Goal: Task Accomplishment & Management: Complete application form

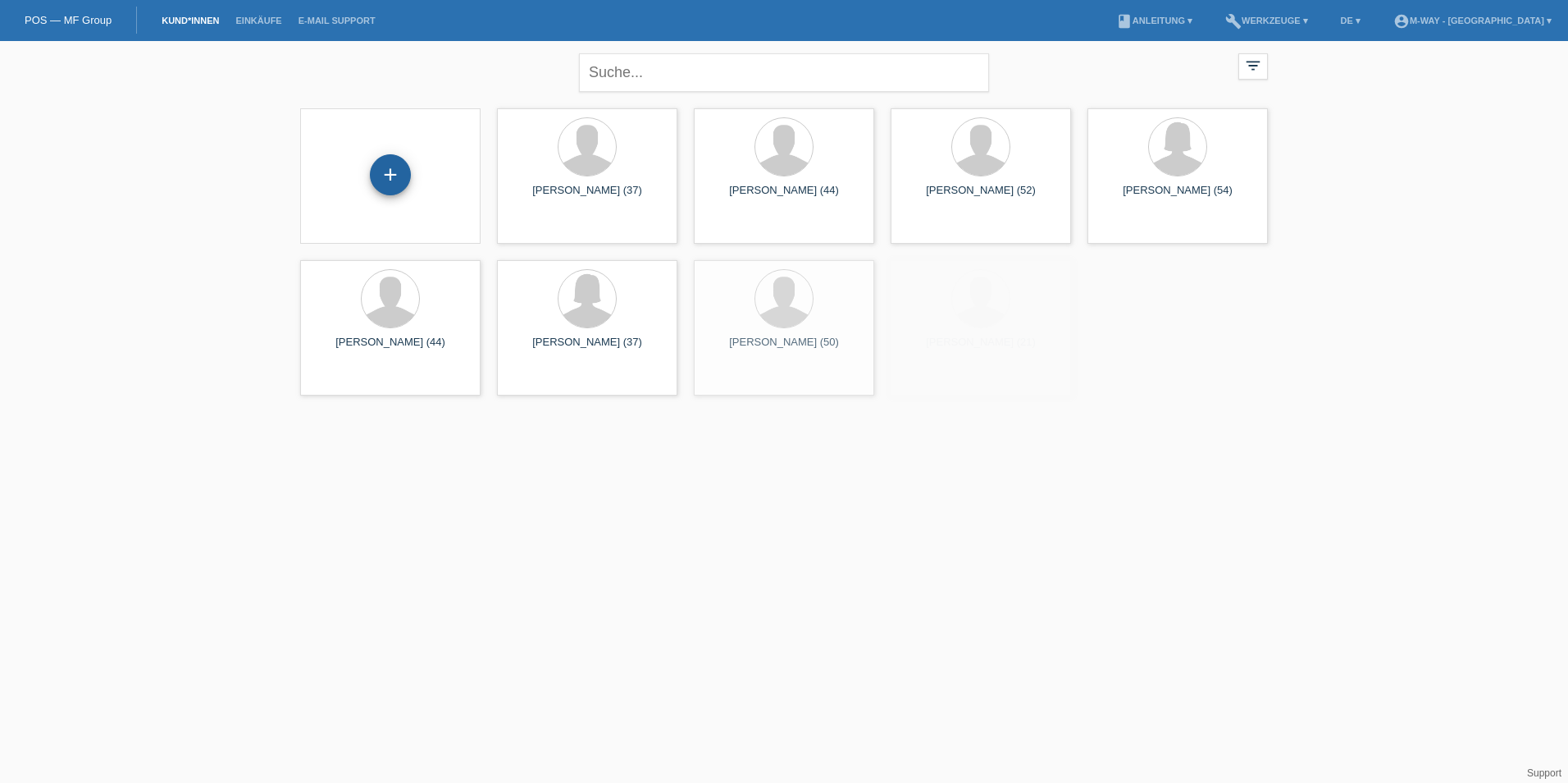
click at [389, 176] on div "+" at bounding box center [390, 174] width 41 height 41
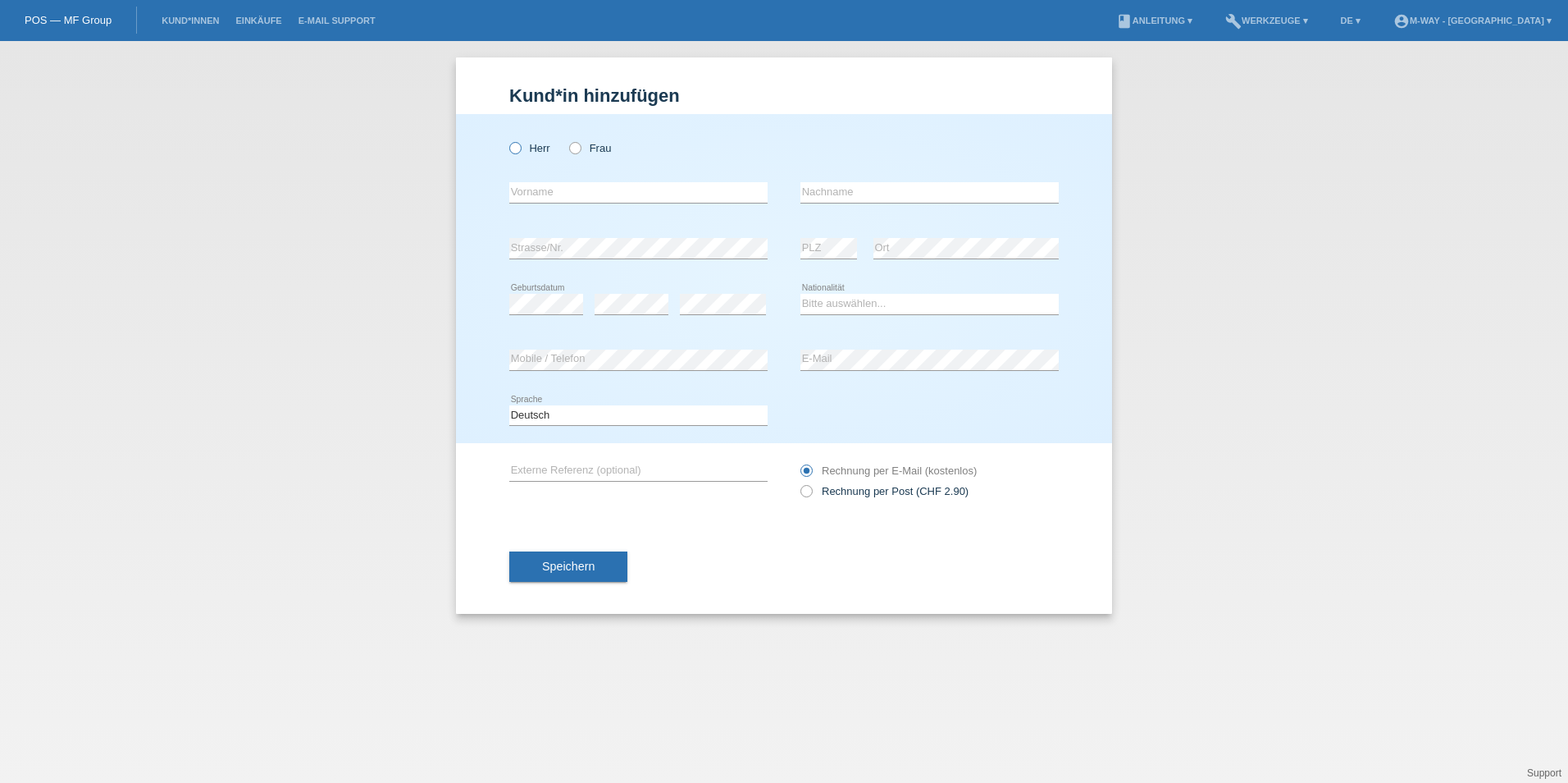
click at [527, 146] on label "Herr" at bounding box center [529, 148] width 41 height 12
click at [520, 146] on input "Herr" at bounding box center [515, 148] width 11 height 11
radio input "true"
click at [528, 185] on input "text" at bounding box center [639, 192] width 259 height 20
type input "[PERSON_NAME]"
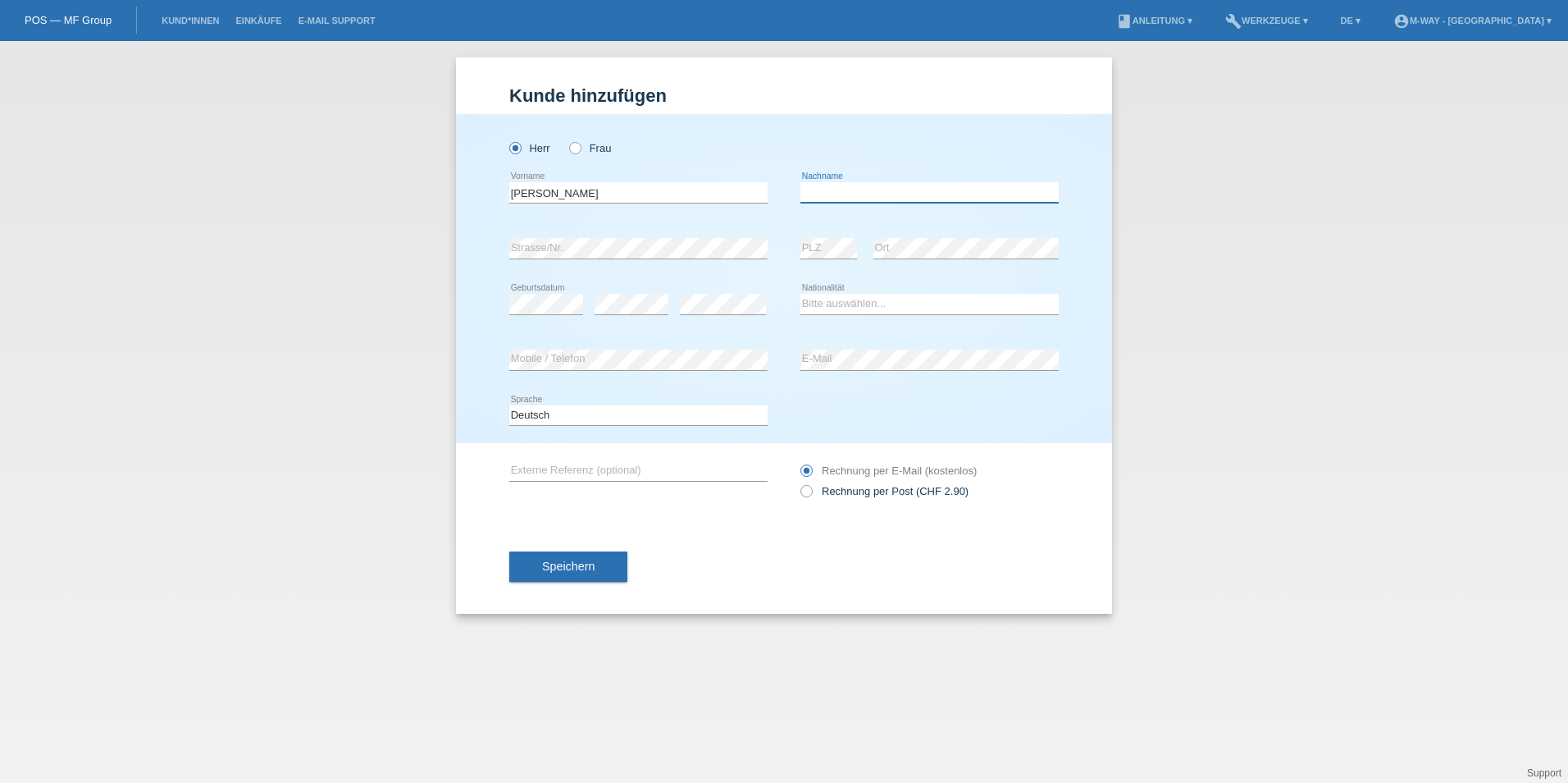
click at [862, 188] on input "text" at bounding box center [929, 192] width 259 height 20
type input "[PERSON_NAME]"
click at [831, 304] on select "Bitte auswählen... Schweiz Deutschland Liechtenstein Österreich ------------ Af…" at bounding box center [929, 303] width 259 height 19
select select "CH"
click at [800, 294] on select "Bitte auswählen... Schweiz Deutschland Liechtenstein Österreich ------------ Af…" at bounding box center [929, 303] width 259 height 19
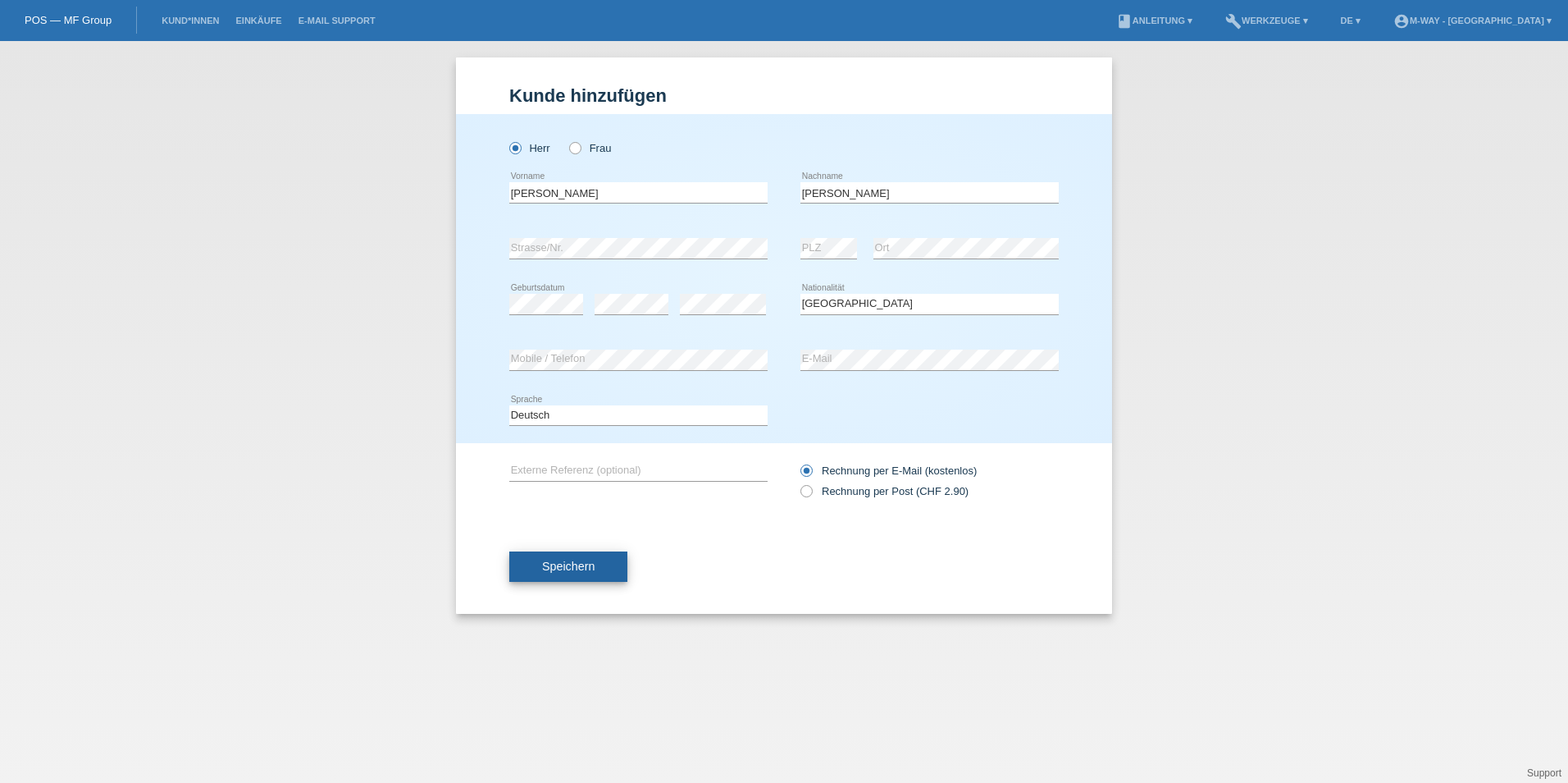
click at [587, 564] on span "Speichern" at bounding box center [568, 565] width 52 height 13
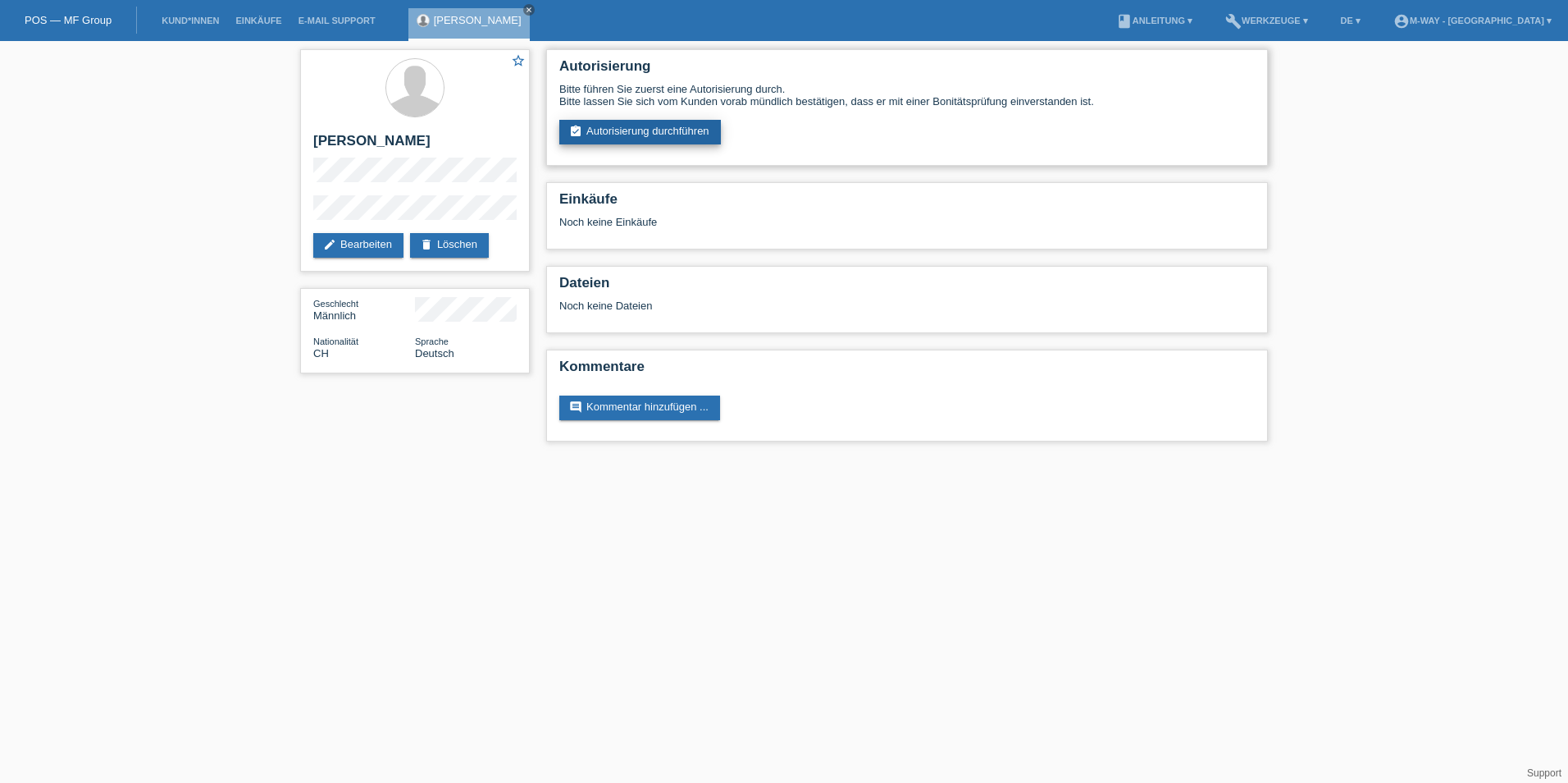
click at [648, 128] on link "assignment_turned_in Autorisierung durchführen" at bounding box center [639, 131] width 161 height 25
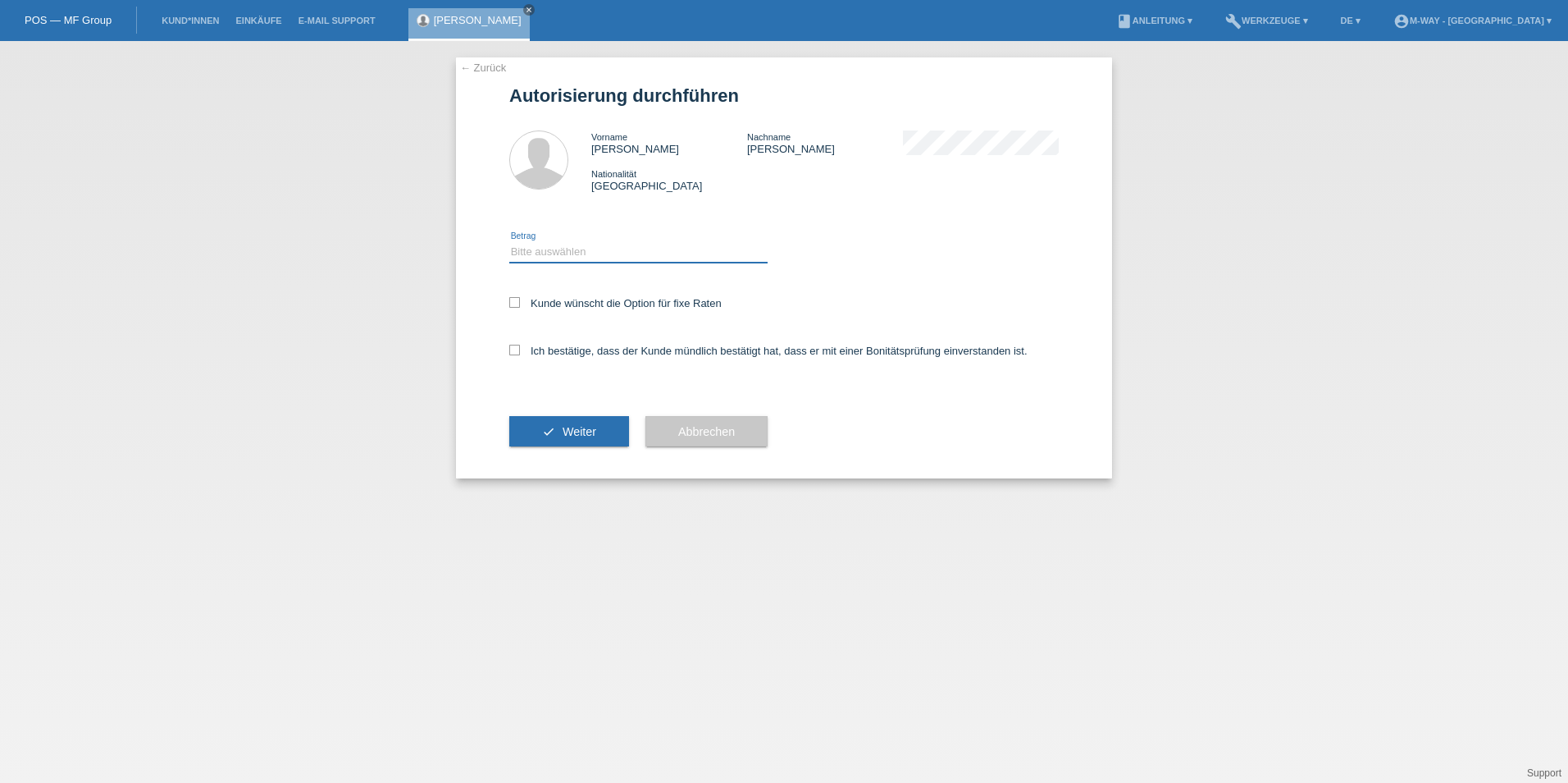
click at [581, 251] on select "Bitte auswählen CHF 1.00 - CHF 499.00 CHF 500.00 - CHF 1'999.00 CHF 2'000.00 - …" at bounding box center [639, 252] width 259 height 19
select select "3"
click at [509, 242] on select "Bitte auswählen CHF 1.00 - CHF 499.00 CHF 500.00 - CHF 1'999.00 CHF 2'000.00 - …" at bounding box center [639, 252] width 259 height 19
click at [517, 299] on icon at bounding box center [515, 303] width 11 height 11
click at [517, 299] on input "Kunde wünscht die Option für fixe Raten" at bounding box center [515, 303] width 11 height 11
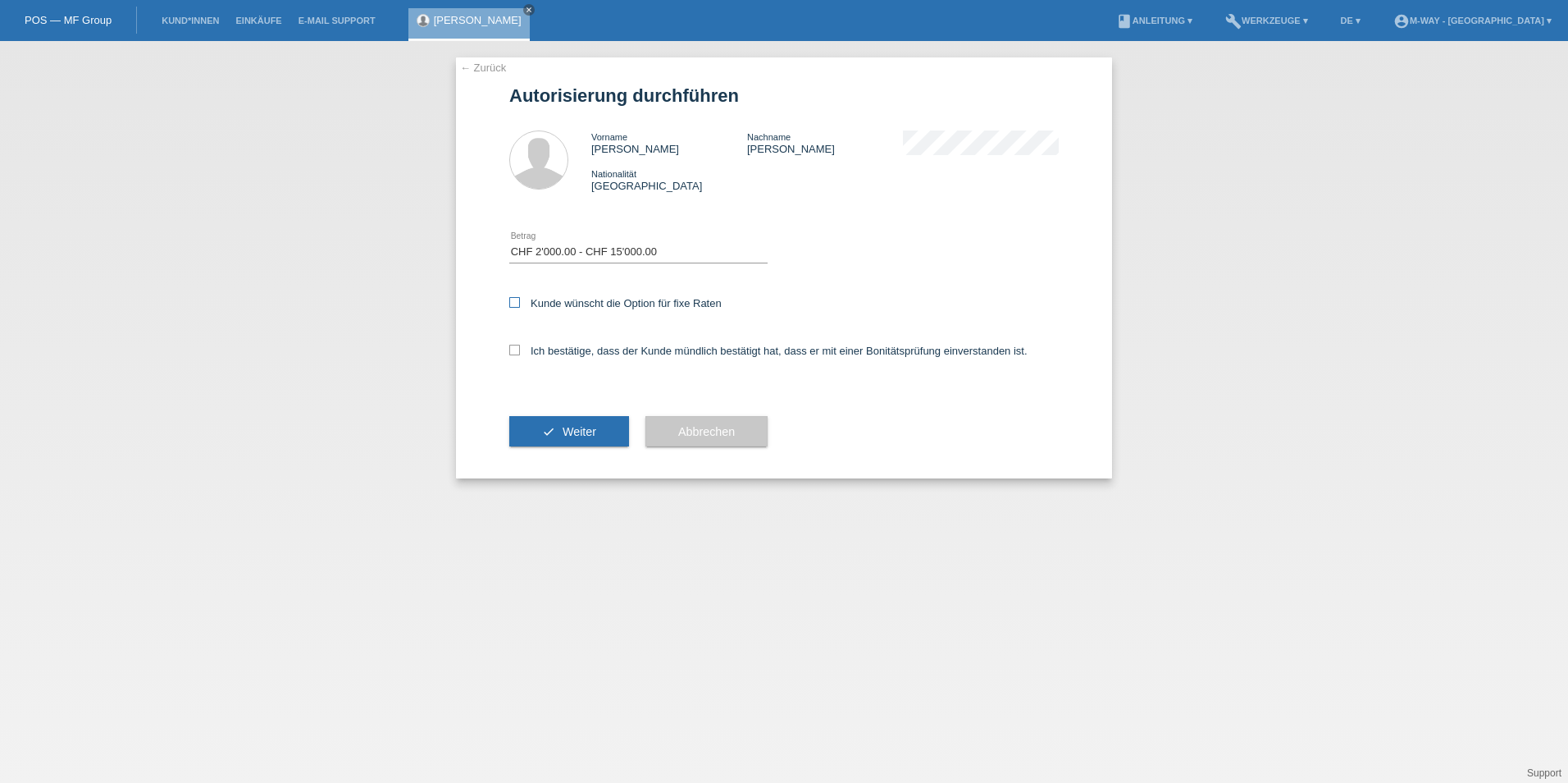
checkbox input "true"
click at [514, 351] on icon at bounding box center [515, 350] width 11 height 11
click at [514, 351] on input "Ich bestätige, dass der Kunde mündlich bestätigt hat, dass er mit einer Bonität…" at bounding box center [515, 350] width 11 height 11
checkbox input "true"
click at [572, 427] on span "Weiter" at bounding box center [579, 431] width 34 height 13
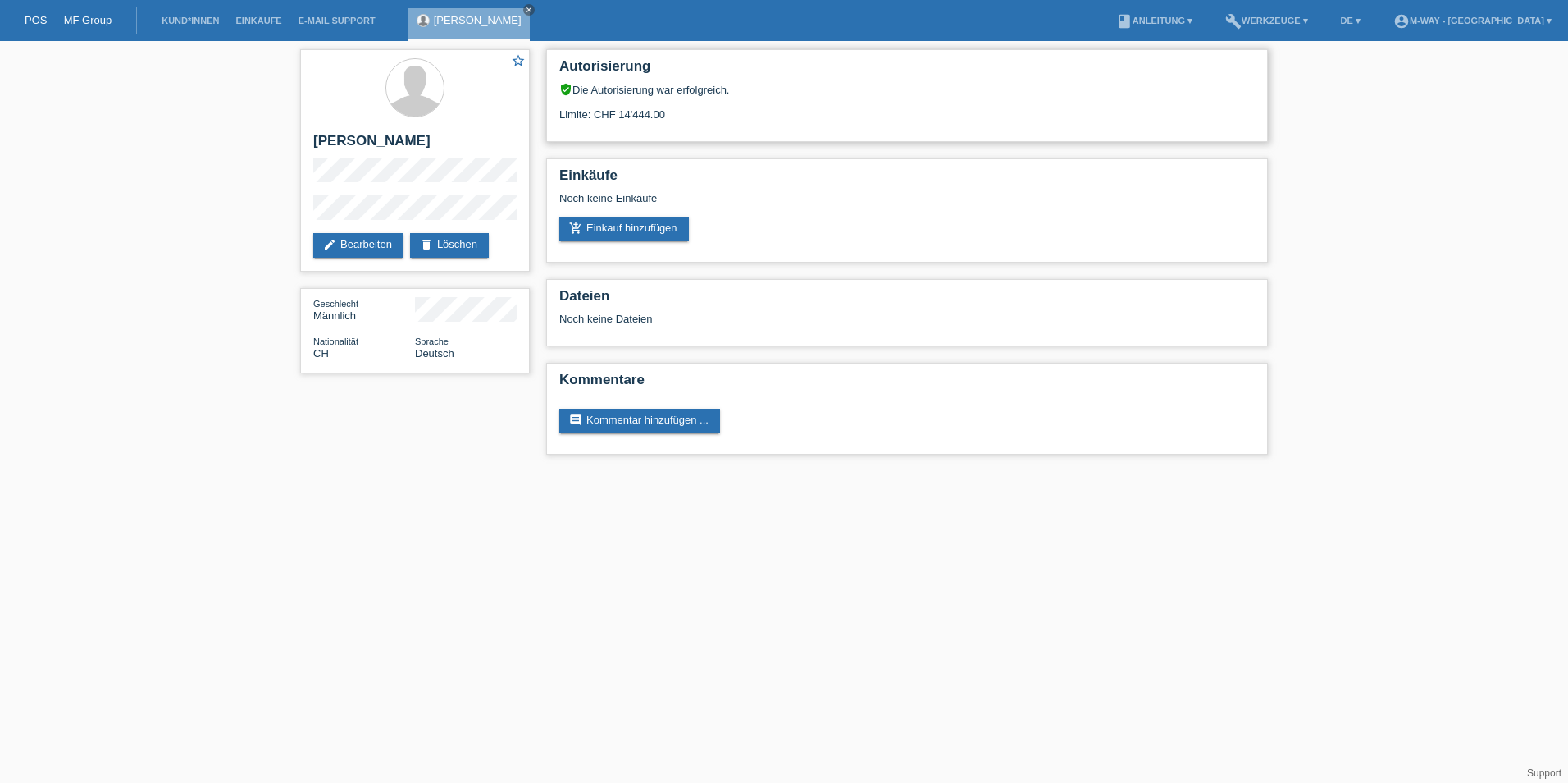
drag, startPoint x: 619, startPoint y: 113, endPoint x: 670, endPoint y: 119, distance: 51.4
click at [670, 119] on div "Limite: CHF 14'444.00" at bounding box center [906, 108] width 695 height 25
click at [530, 471] on html "POS — MF Group Kund*innen Einkäufe E-Mail Support [PERSON_NAME] close menu" at bounding box center [784, 235] width 1568 height 471
click at [1316, 19] on link "build Werkzeuge ▾" at bounding box center [1266, 20] width 99 height 10
click at [1284, 65] on span "Raten-Kalkulator" at bounding box center [1303, 62] width 84 height 19
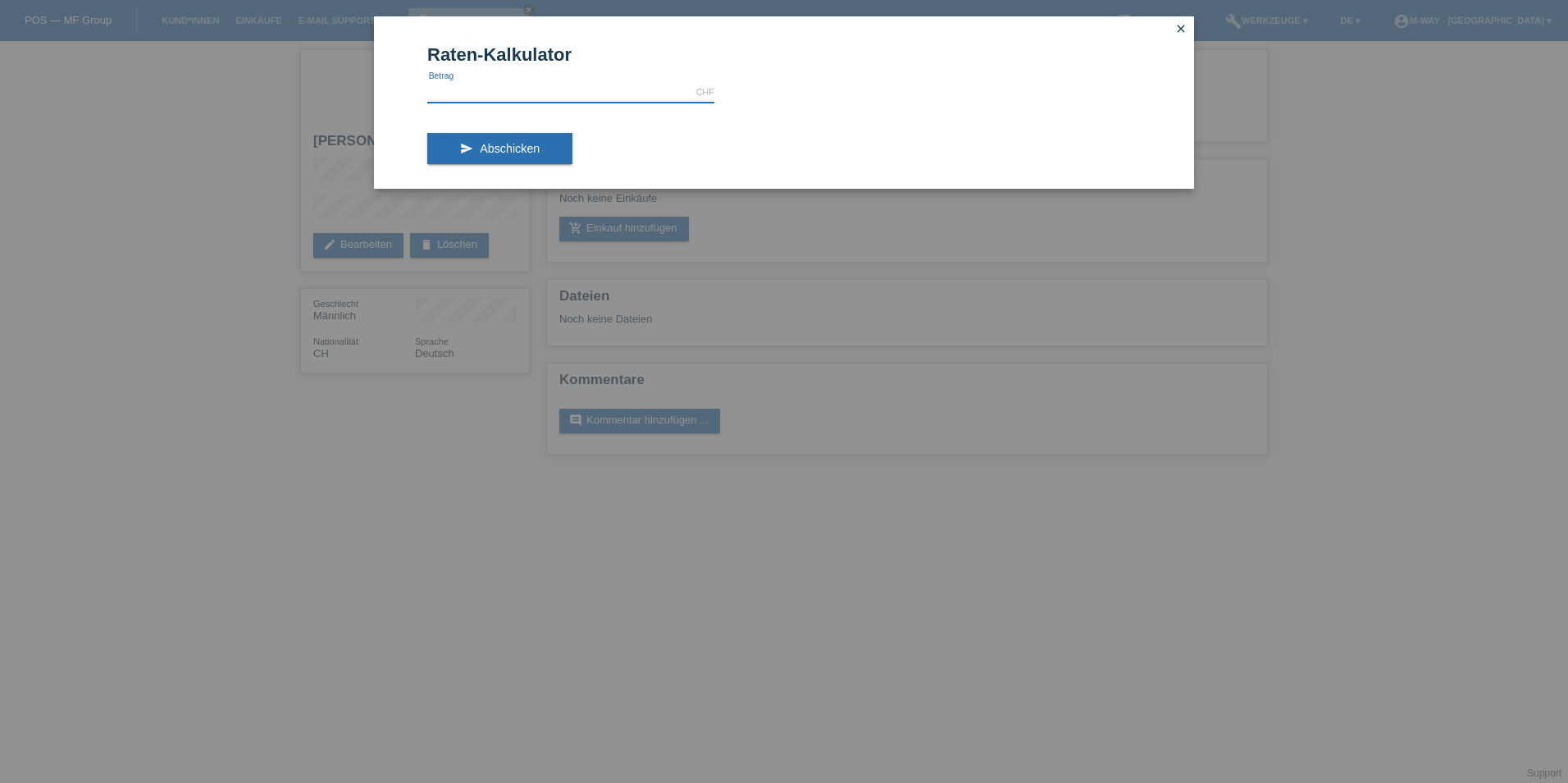
click at [569, 91] on input "text" at bounding box center [571, 92] width 287 height 20
type input "4499.40"
click at [534, 145] on span "Abschicken" at bounding box center [509, 149] width 60 height 13
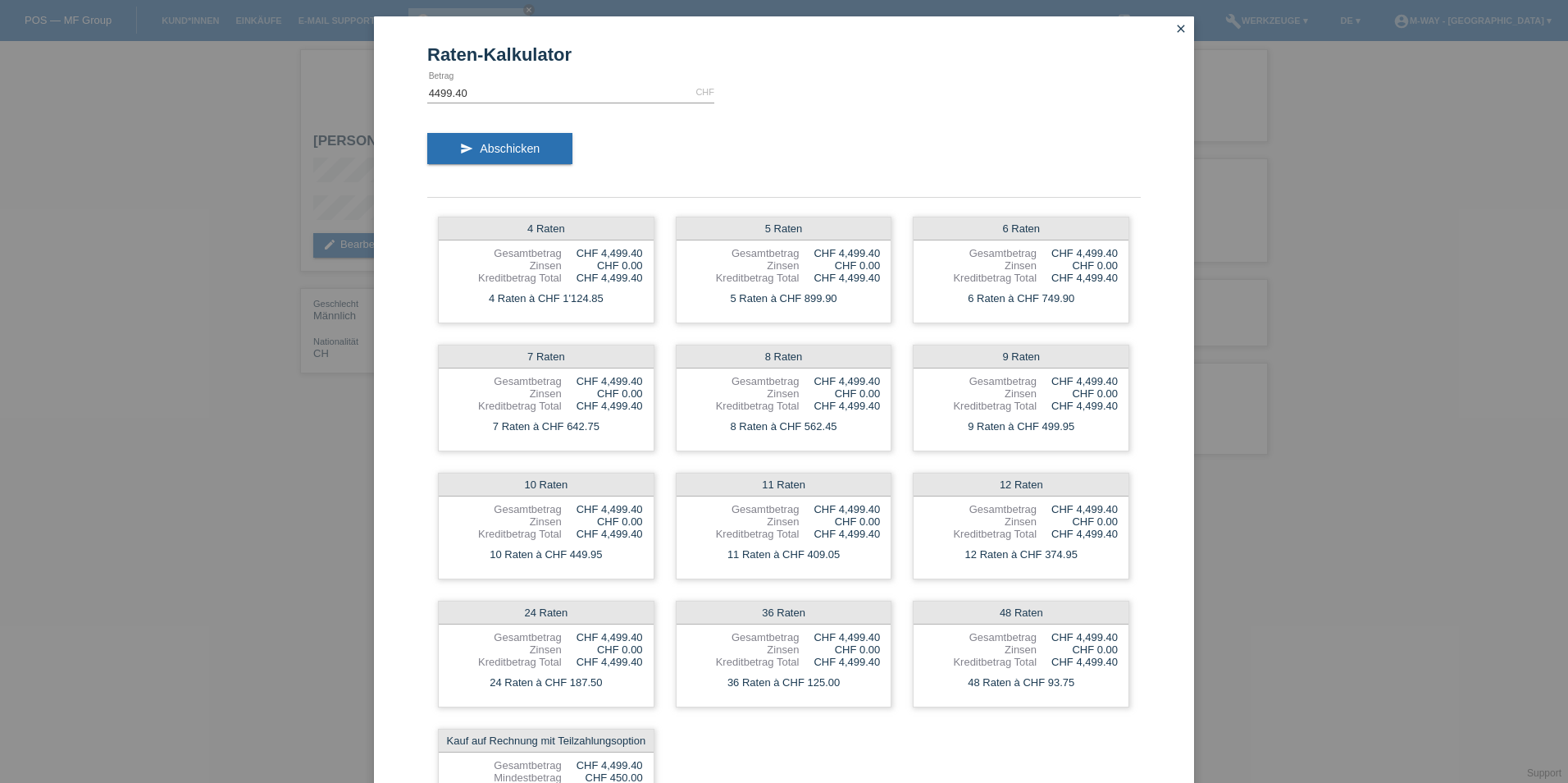
scroll to position [82, 0]
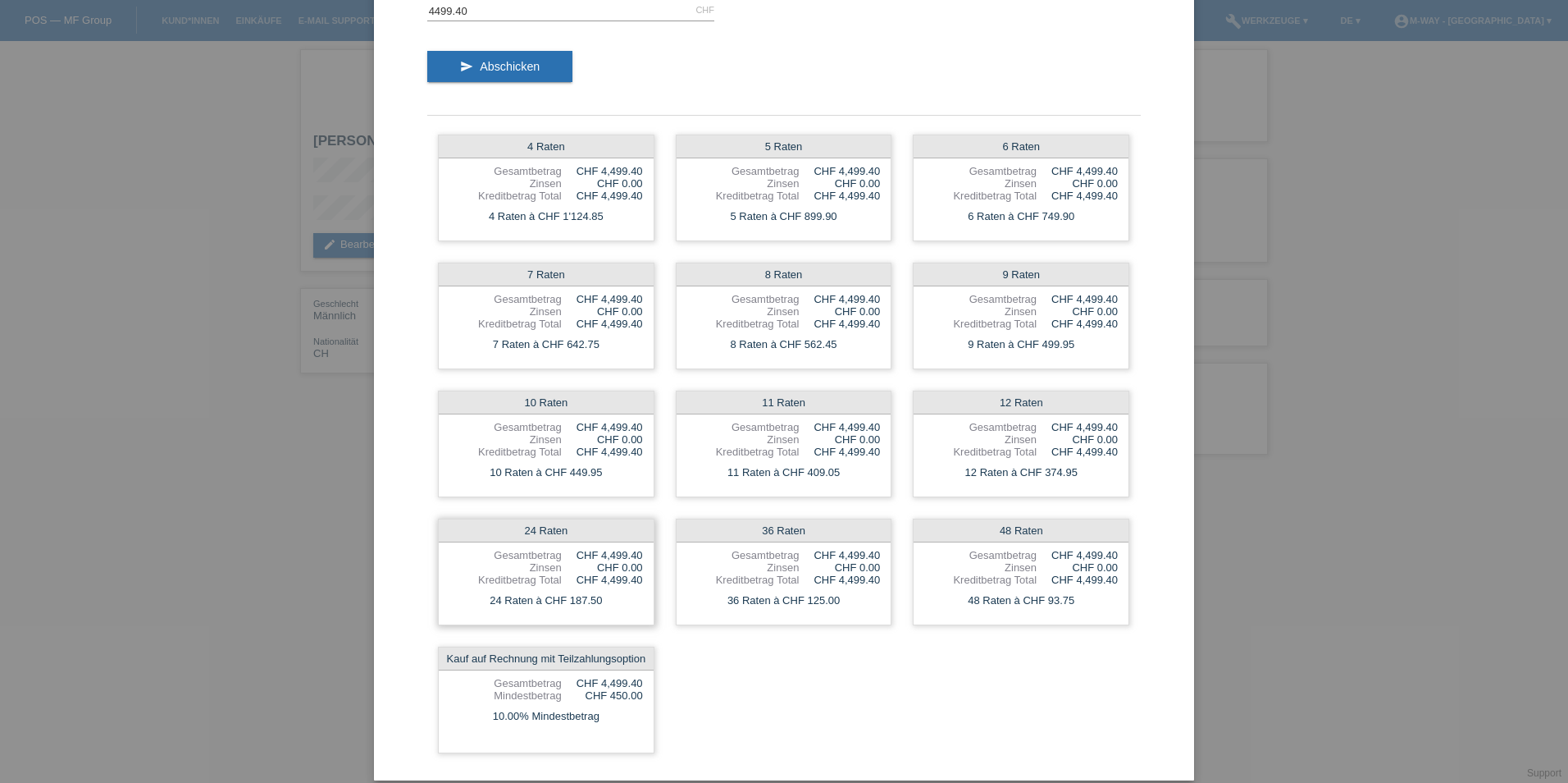
drag, startPoint x: 595, startPoint y: 604, endPoint x: 566, endPoint y: 610, distance: 29.6
click at [566, 610] on div "24 Raten à CHF 187.50" at bounding box center [546, 600] width 215 height 21
drag, startPoint x: 566, startPoint y: 610, endPoint x: 526, endPoint y: 606, distance: 40.2
click at [526, 606] on div "24 Raten à CHF 187.50" at bounding box center [546, 600] width 215 height 21
drag, startPoint x: 607, startPoint y: 606, endPoint x: 562, endPoint y: 607, distance: 45.0
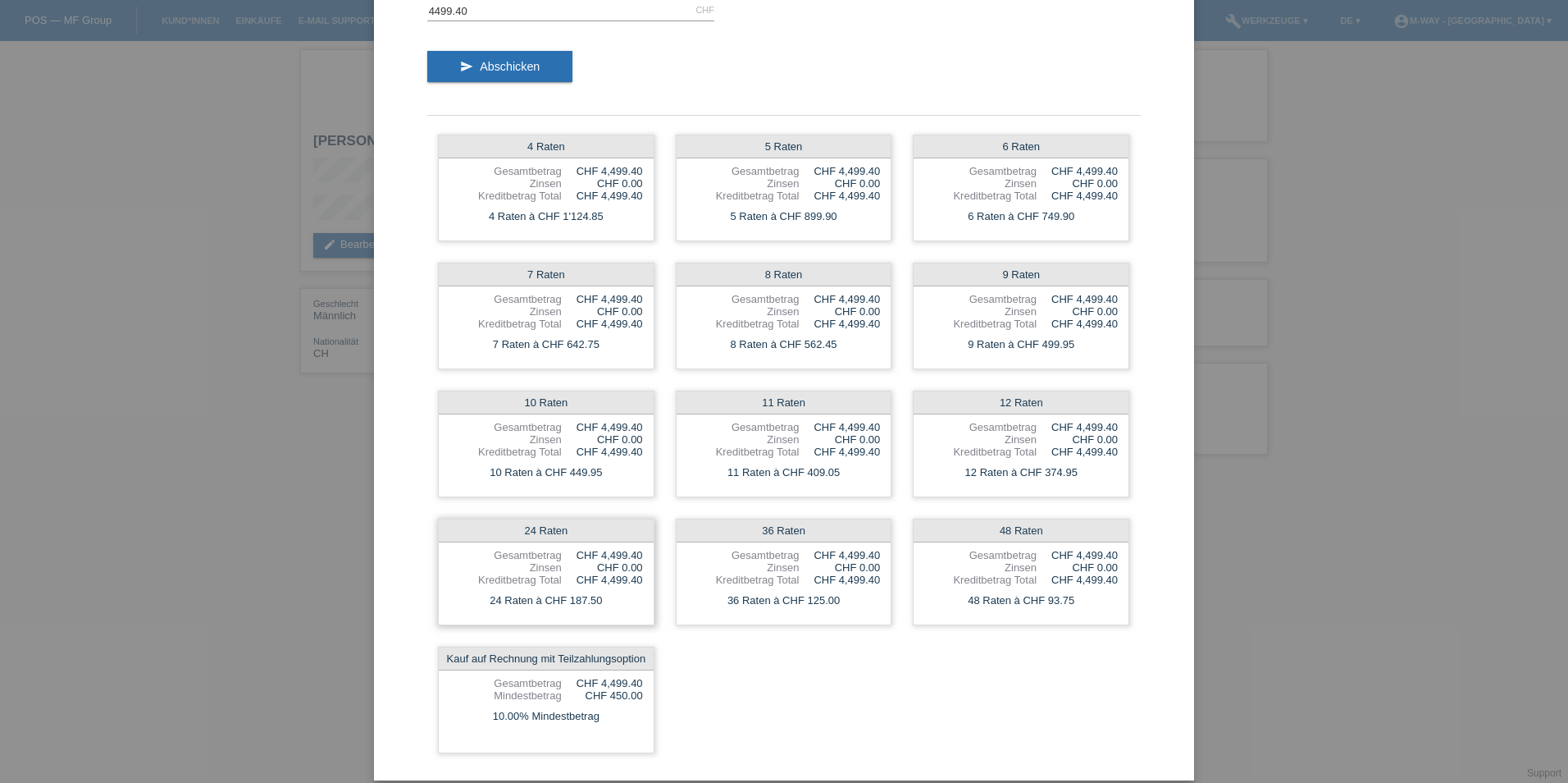
click at [562, 607] on div "24 Raten à CHF 187.50" at bounding box center [546, 600] width 215 height 21
drag, startPoint x: 562, startPoint y: 607, endPoint x: 521, endPoint y: 618, distance: 42.4
click at [521, 618] on div "24 Raten Gesamtbetrag CHF 4,499.40 Zinsen CHF 0.00 Kreditbetrag Total CHF 4,499…" at bounding box center [546, 572] width 217 height 106
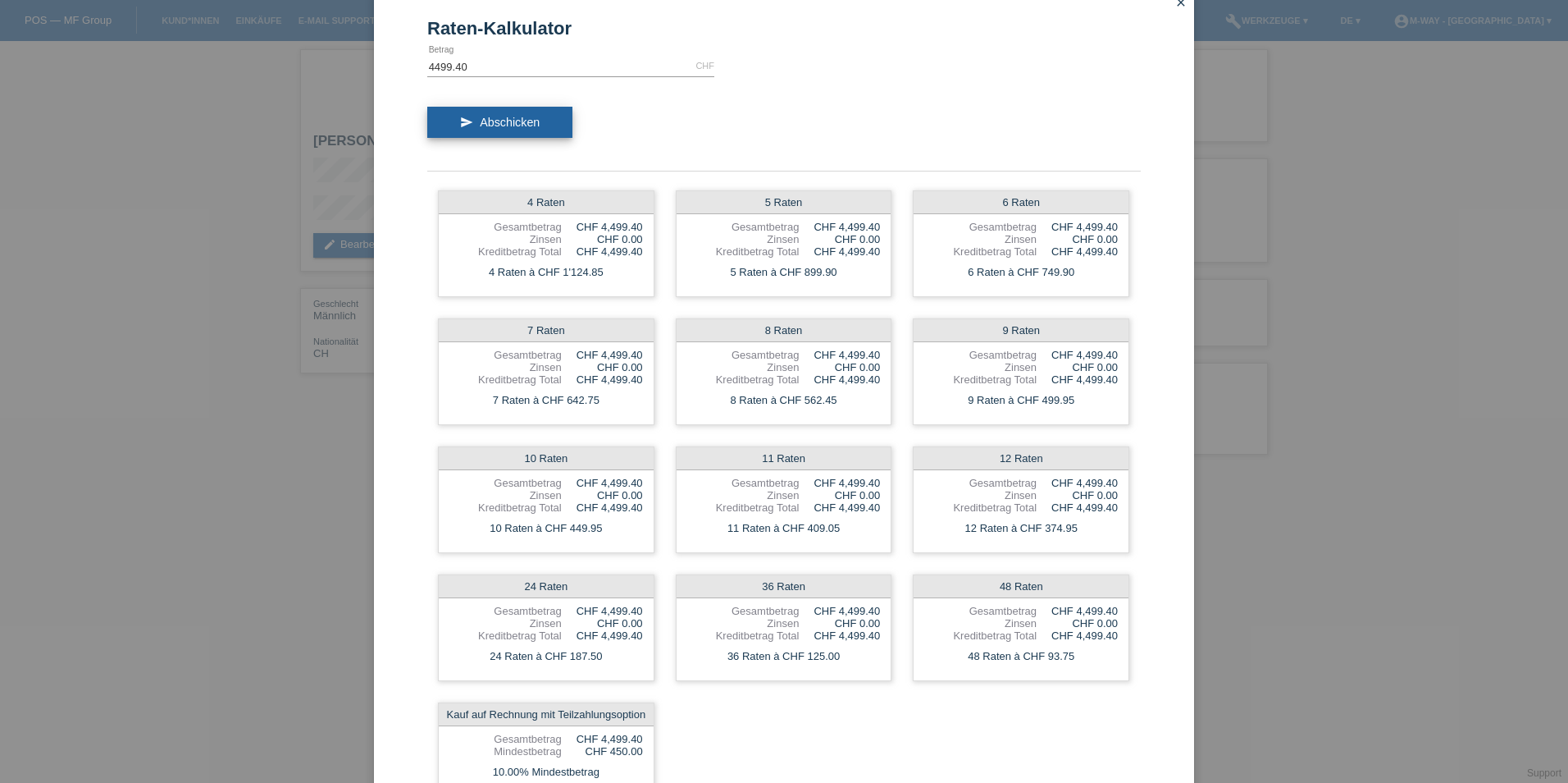
scroll to position [0, 0]
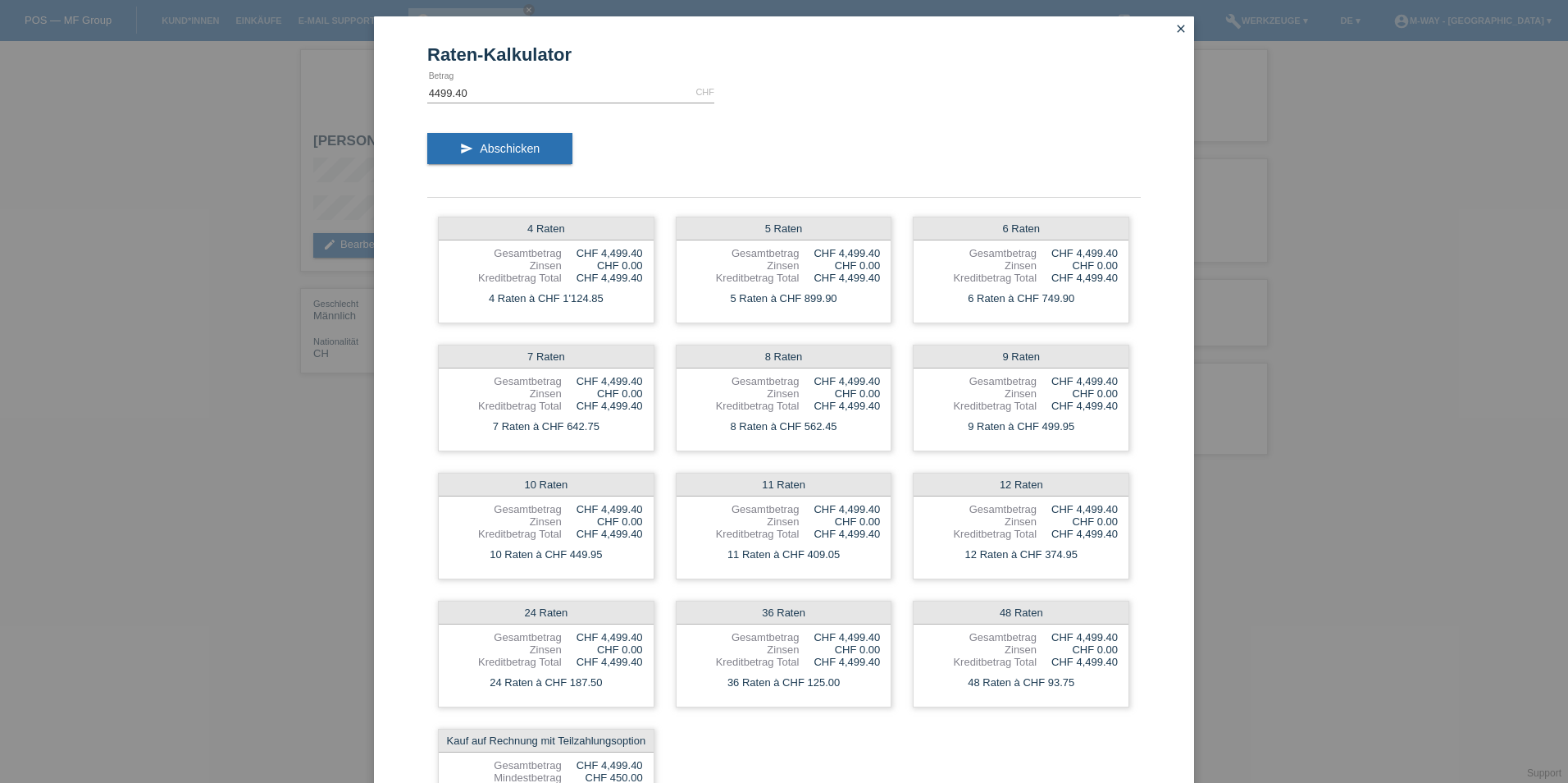
click at [1174, 27] on icon "close" at bounding box center [1181, 28] width 13 height 13
